Goal: Information Seeking & Learning: Learn about a topic

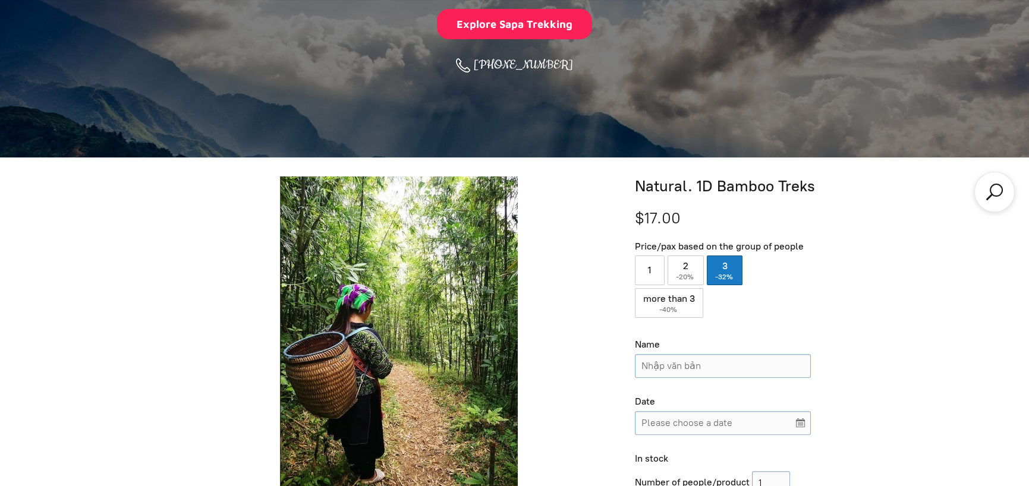
scroll to position [73, 0]
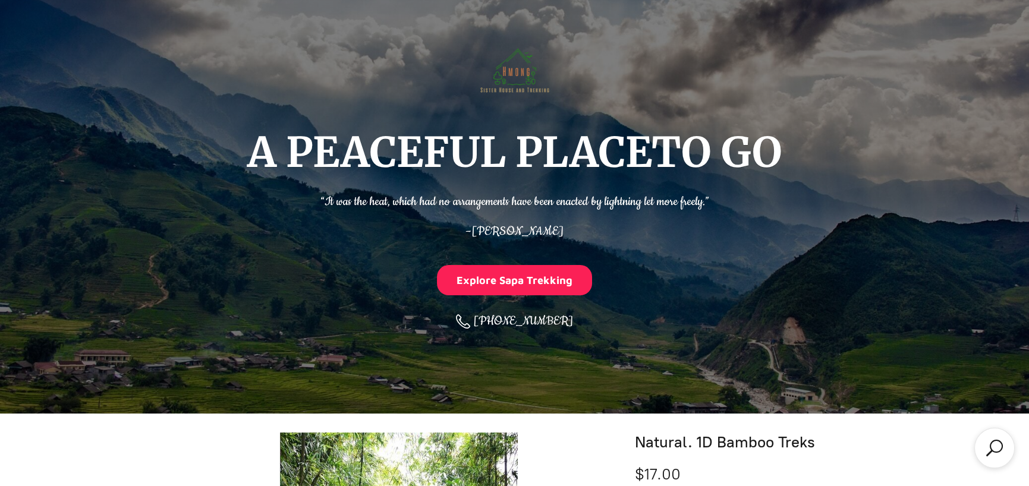
click at [505, 75] on img at bounding box center [515, 68] width 78 height 78
click at [514, 288] on button "Explore Sapa Trekking" at bounding box center [515, 280] width 156 height 30
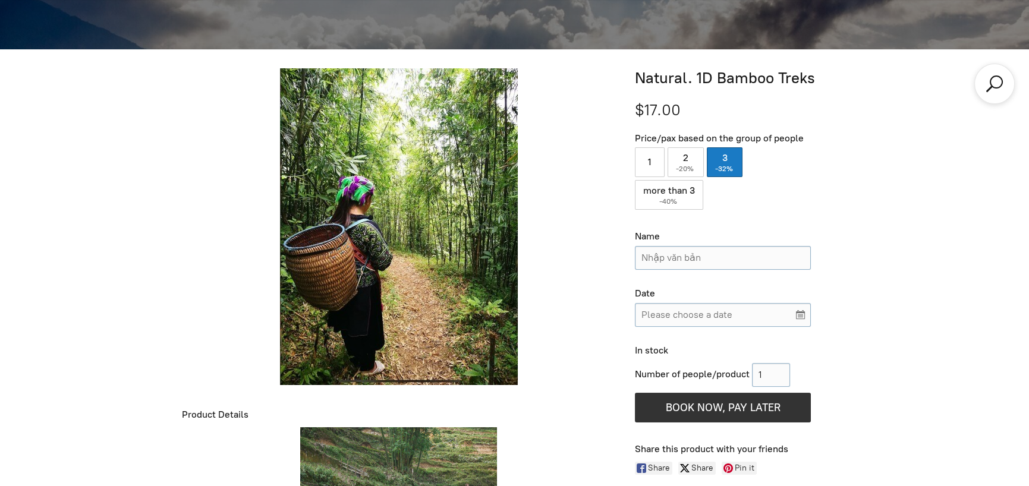
scroll to position [486, 0]
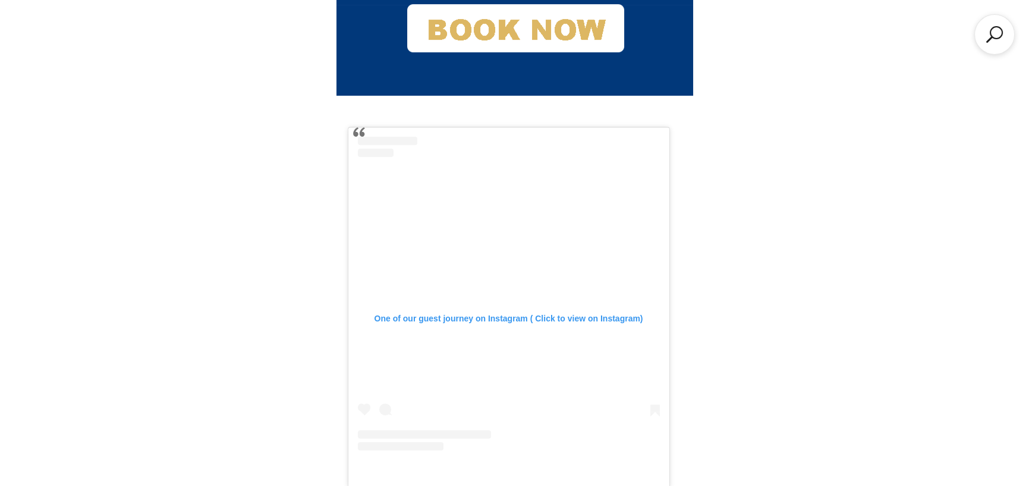
scroll to position [1319, 0]
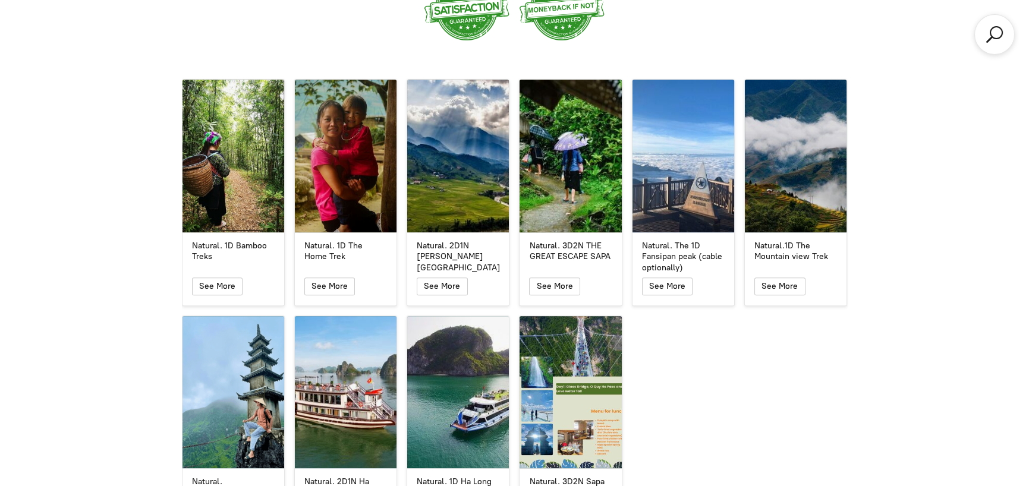
scroll to position [2151, 0]
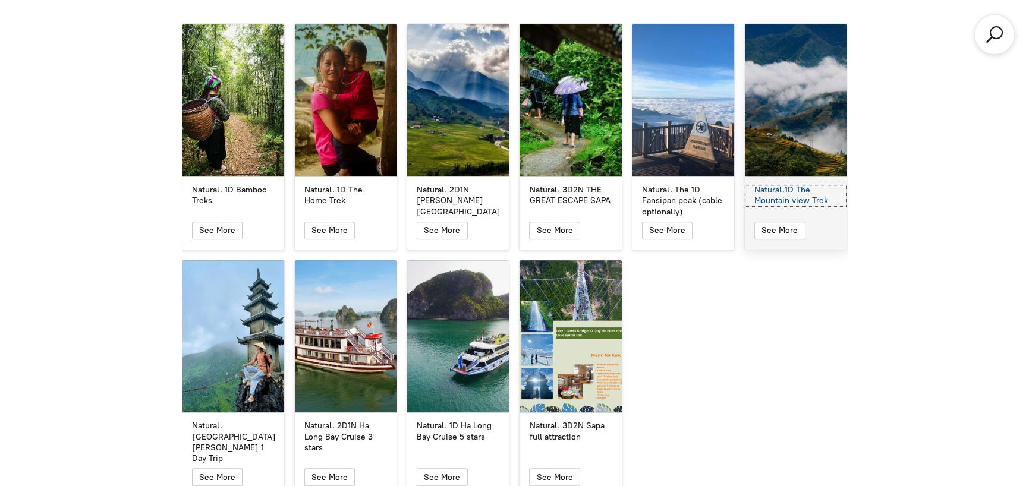
click at [815, 185] on div "Natural.1D The Mountain view Trek" at bounding box center [795, 195] width 83 height 21
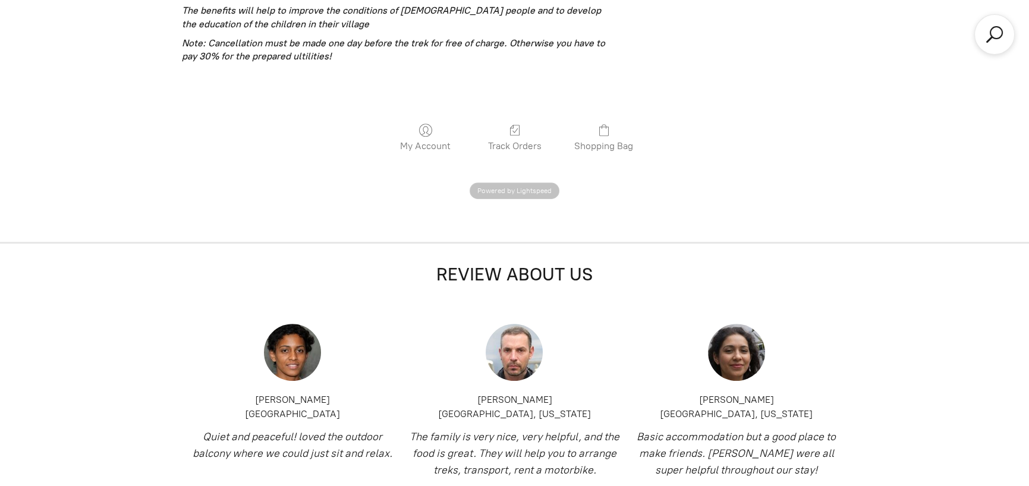
scroll to position [1616, 0]
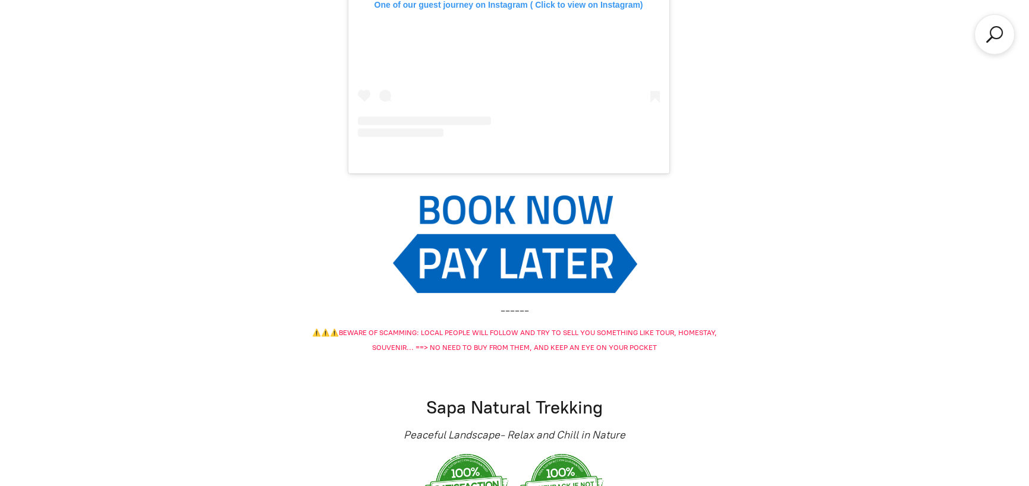
scroll to position [2151, 0]
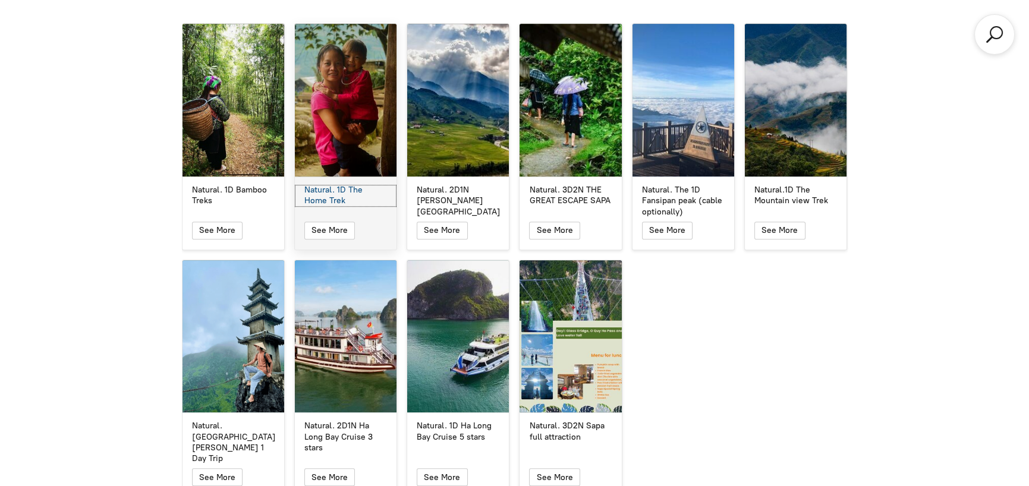
click at [340, 185] on div "Natural. 1D The Home Trek" at bounding box center [345, 195] width 83 height 21
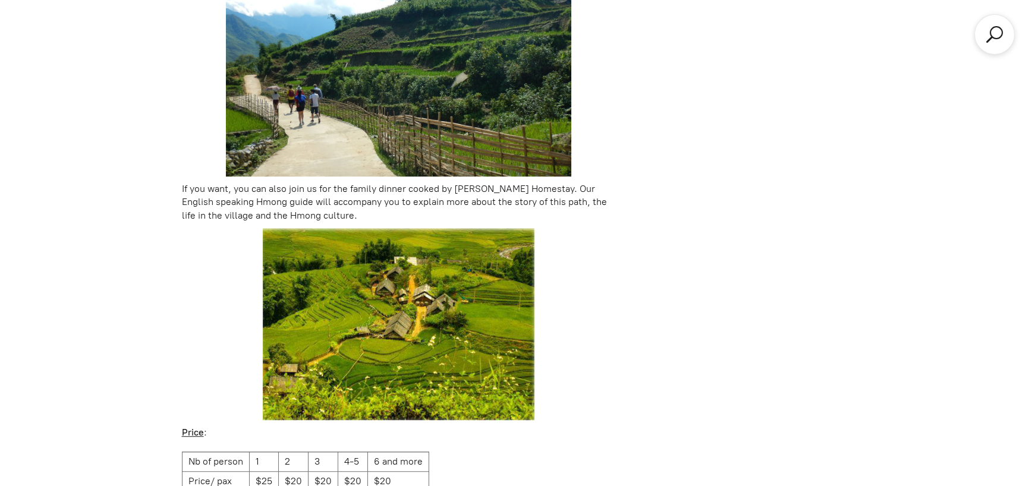
scroll to position [2270, 0]
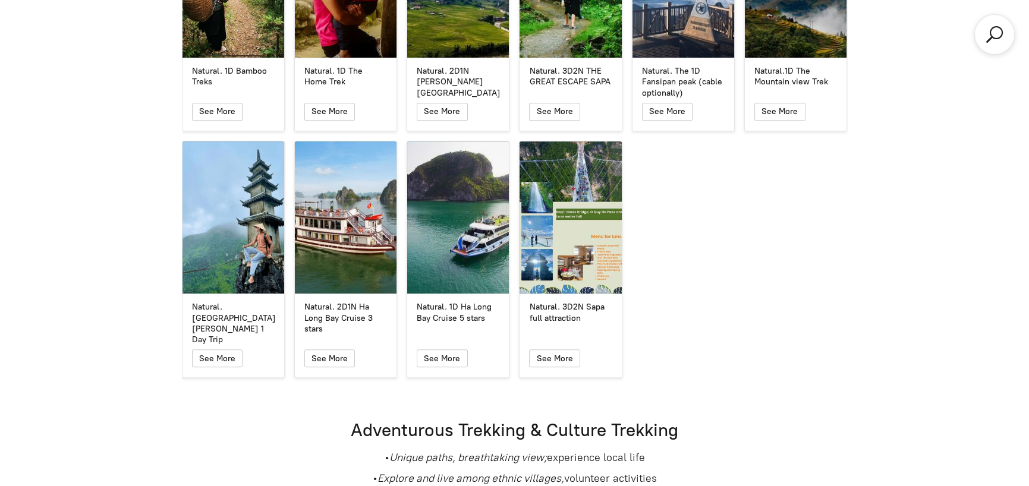
scroll to position [2151, 0]
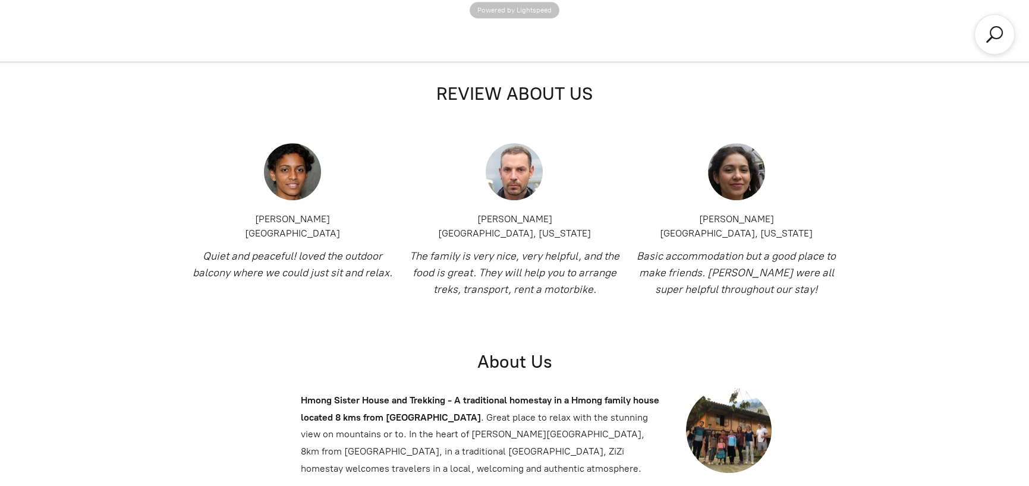
scroll to position [486, 0]
